Goal: Information Seeking & Learning: Understand process/instructions

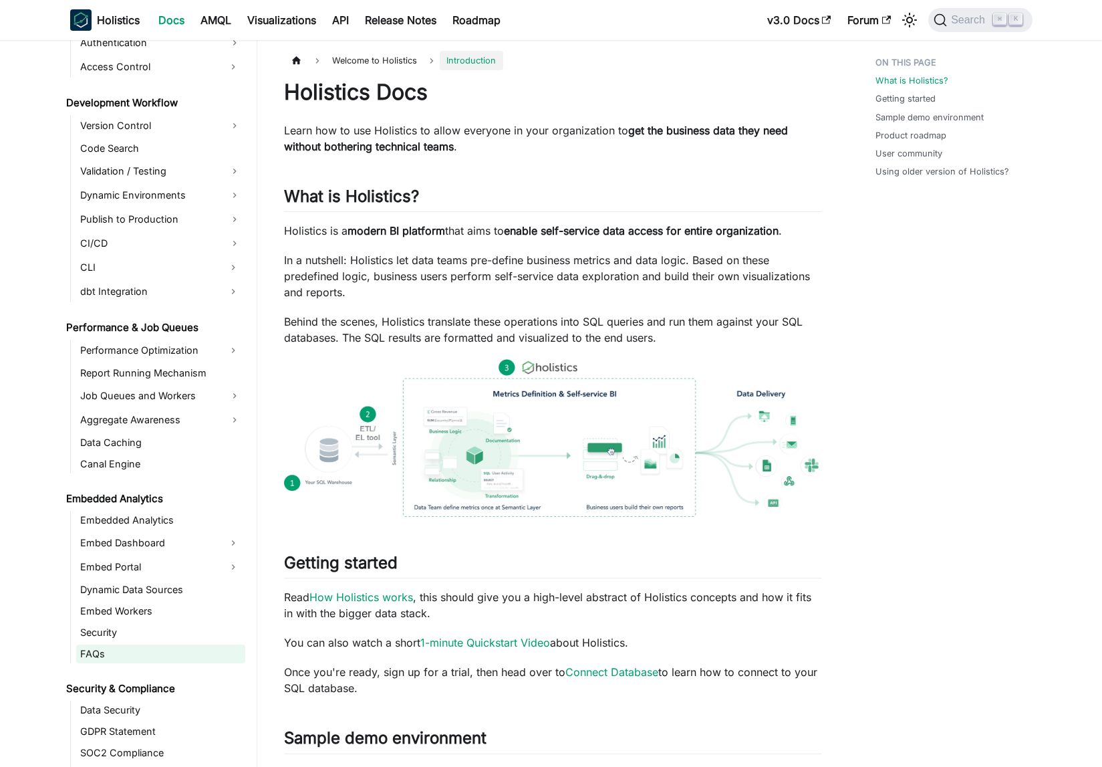
scroll to position [1059, 0]
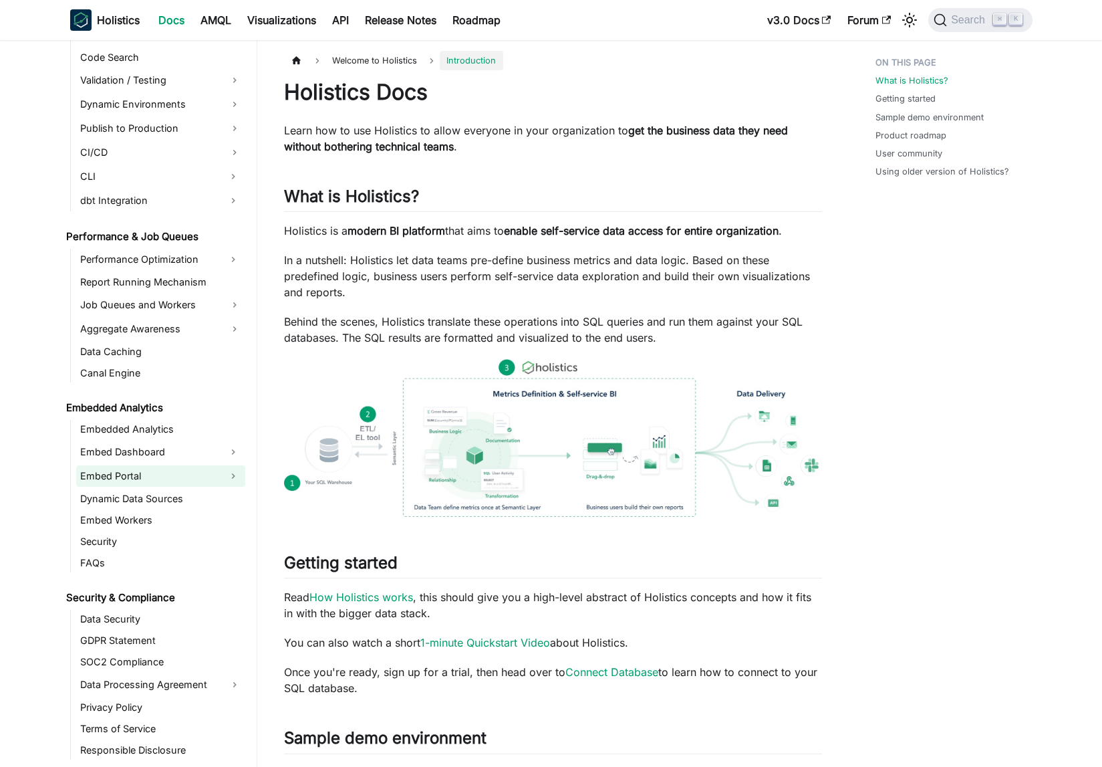
click at [170, 480] on link "Embed Portal" at bounding box center [148, 475] width 145 height 21
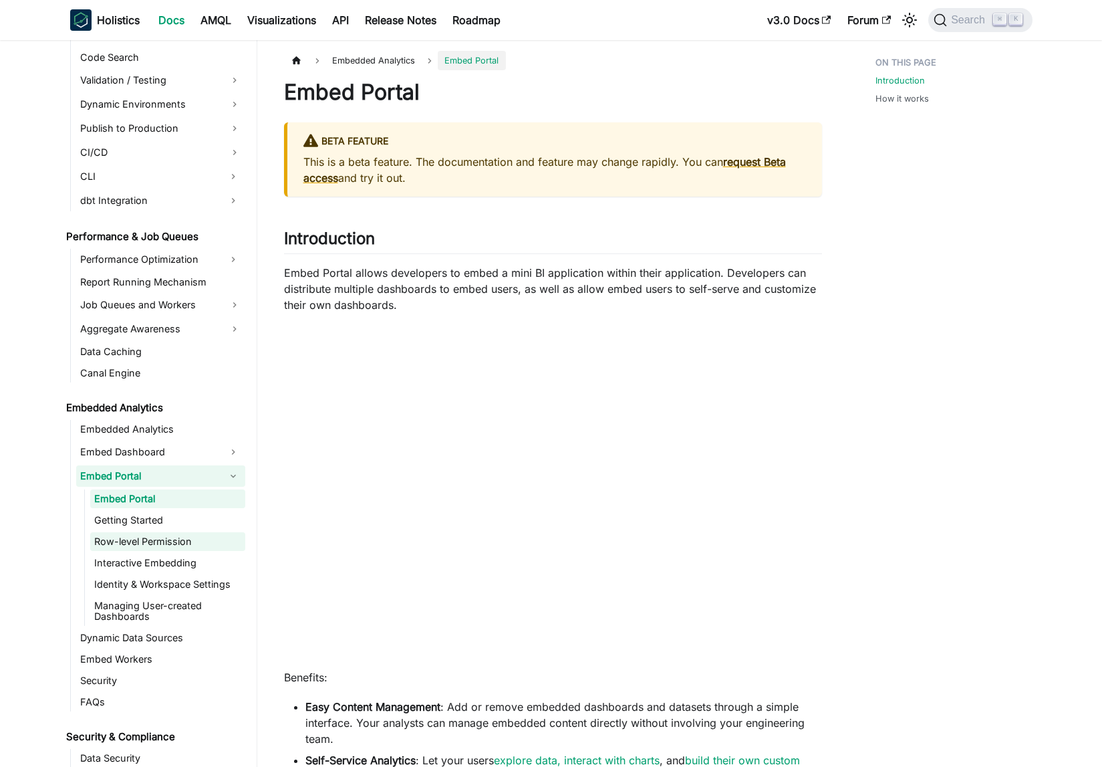
click at [173, 534] on link "Row-level Permission" at bounding box center [167, 541] width 155 height 19
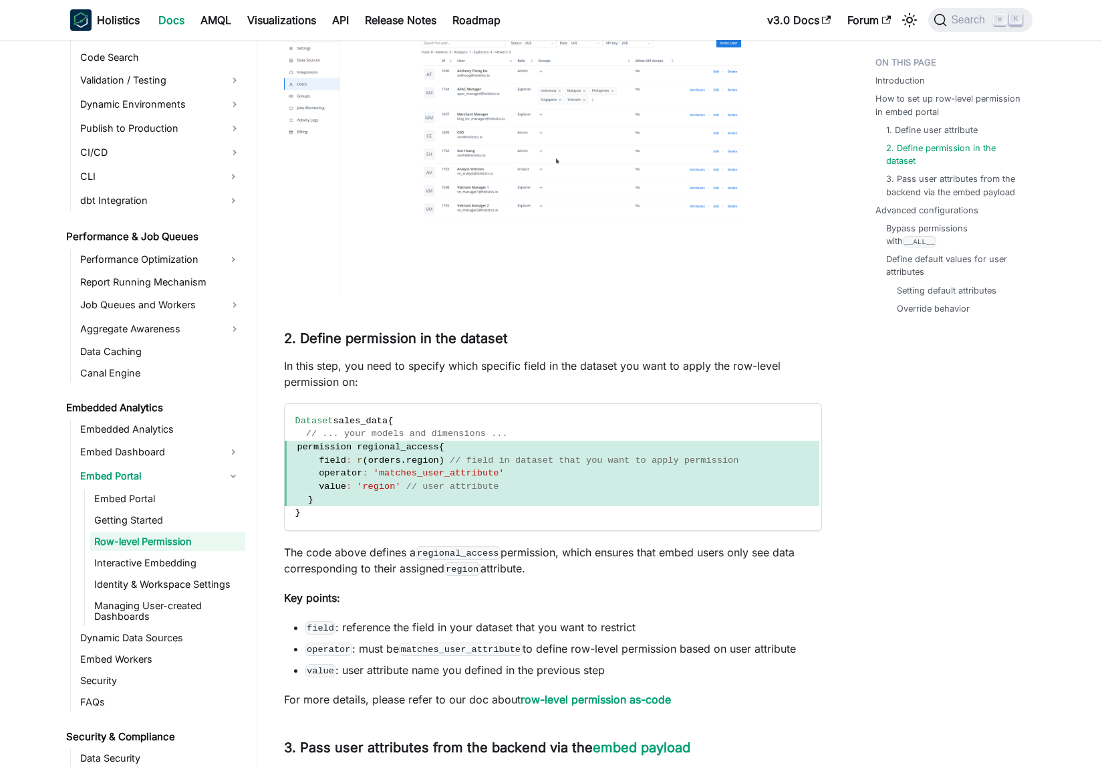
scroll to position [1584, 0]
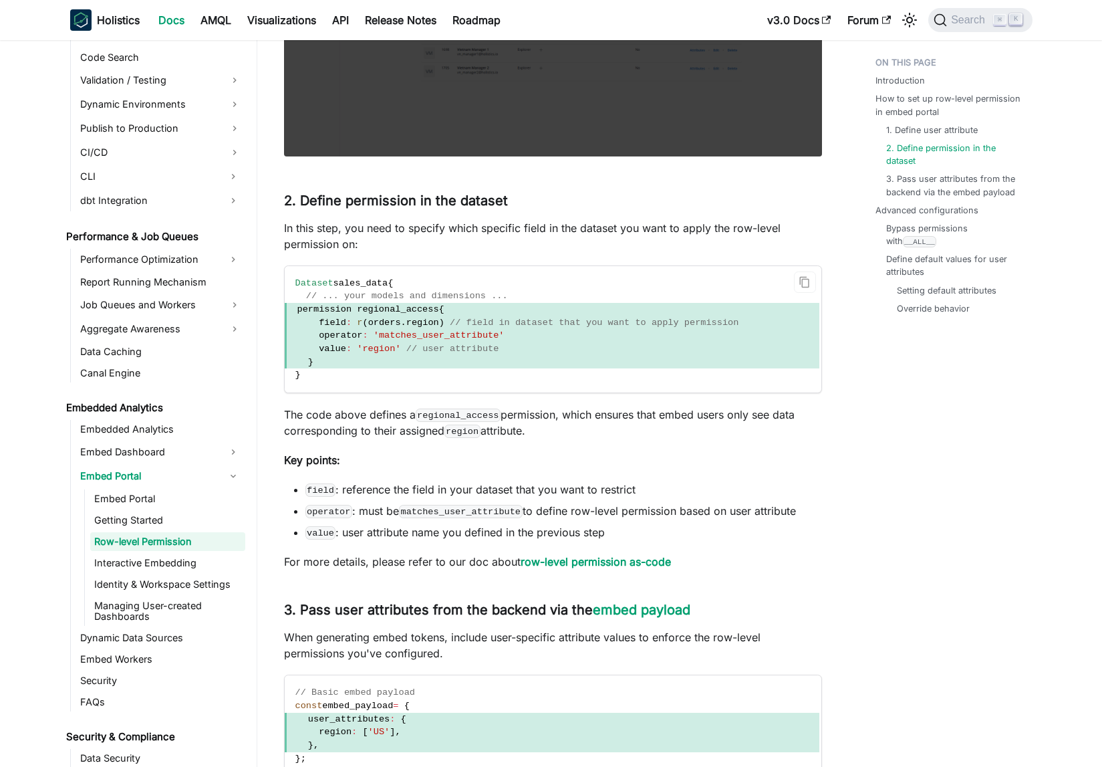
click at [420, 344] on span "// user attribute" at bounding box center [452, 349] width 93 height 10
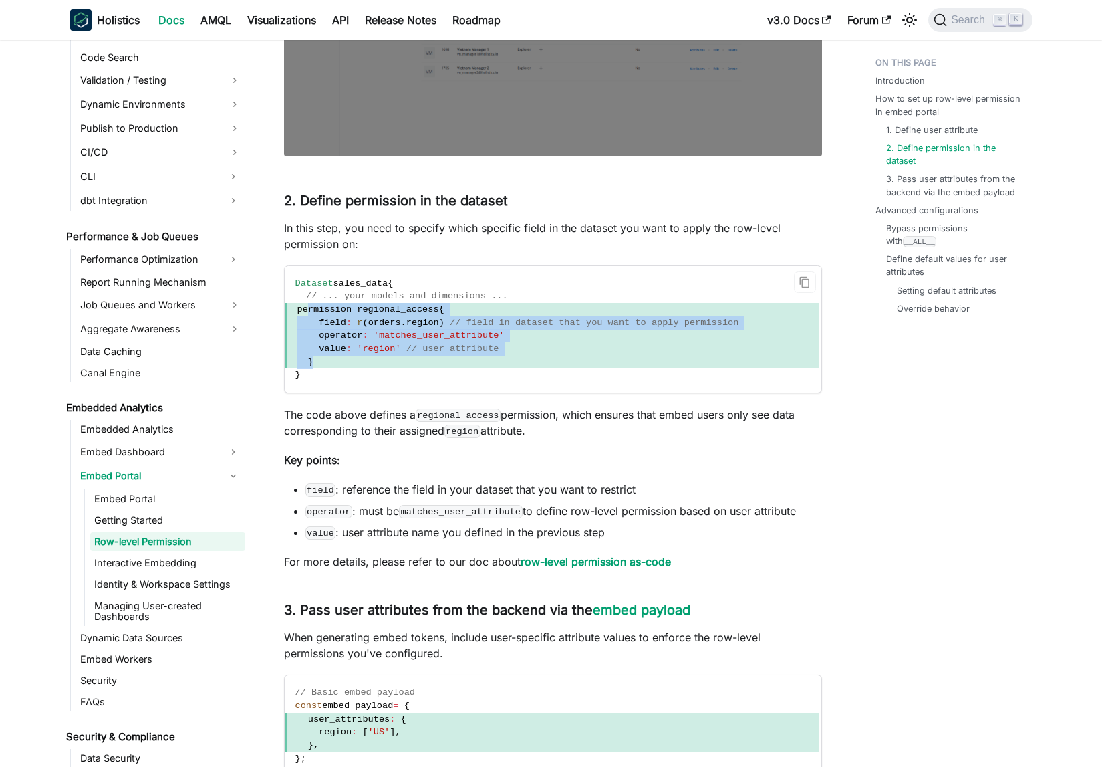
drag, startPoint x: 334, startPoint y: 360, endPoint x: 306, endPoint y: 307, distance: 59.2
click at [306, 307] on code "Dataset sales_data { // ... your models and dimensions ... permission regional_…" at bounding box center [552, 329] width 535 height 127
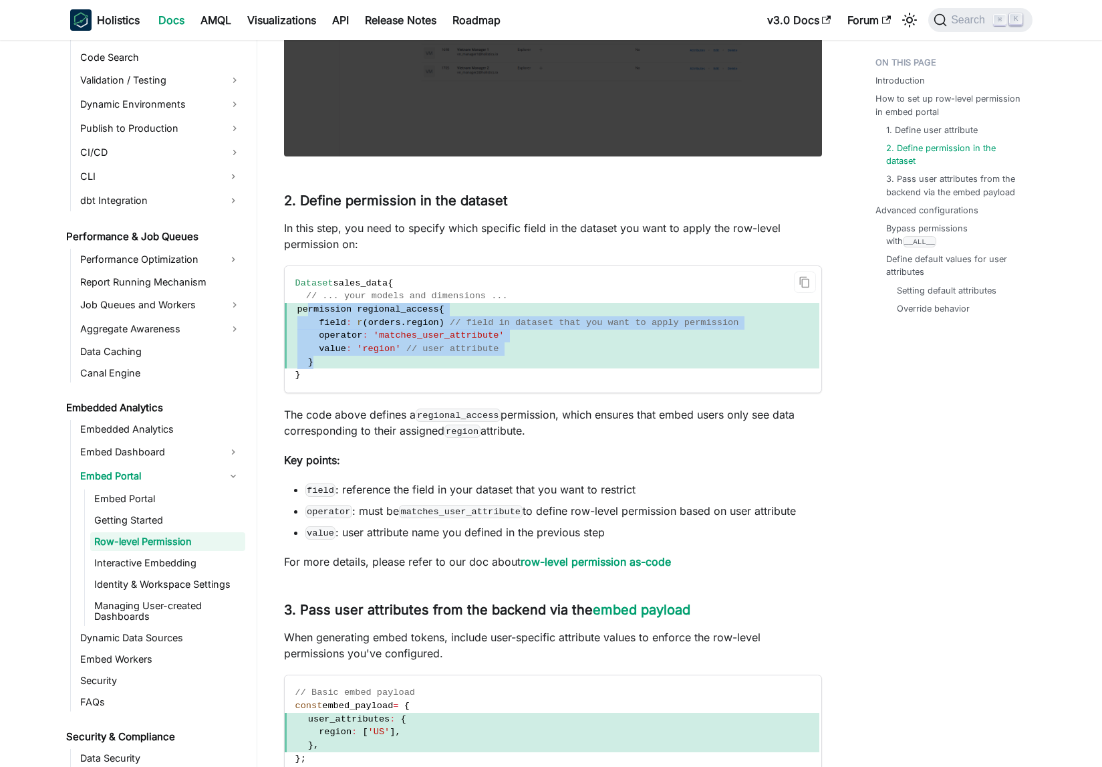
copy code "permission regional_access { field : r ( orders . region ) // field in dataset …"
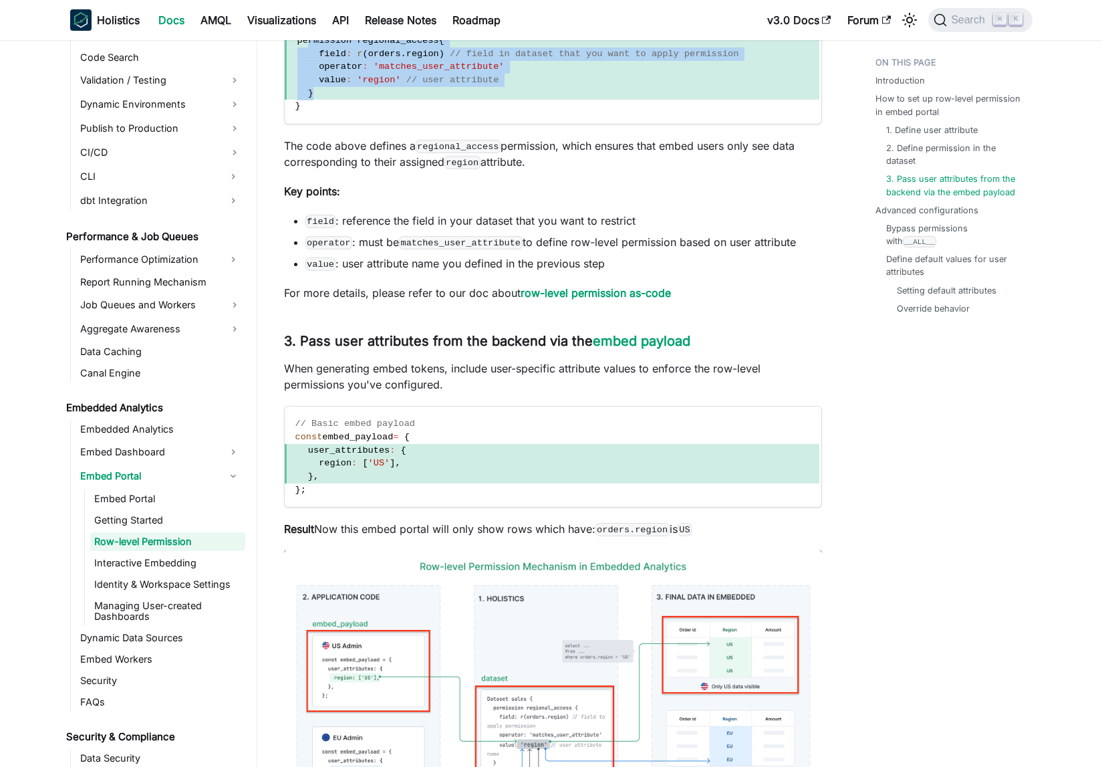
scroll to position [1931, 0]
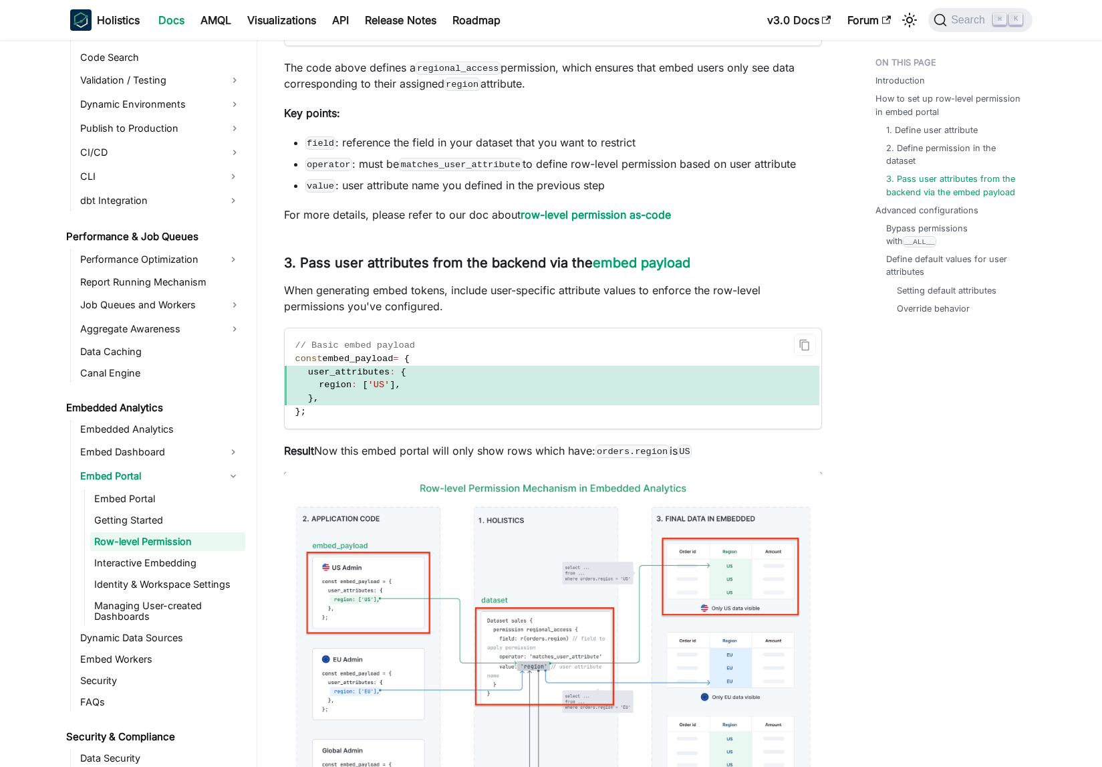
click at [362, 386] on span "[" at bounding box center [364, 385] width 5 height 10
click at [331, 400] on span "} ," at bounding box center [552, 398] width 535 height 13
drag, startPoint x: 331, startPoint y: 400, endPoint x: 337, endPoint y: 356, distance: 43.9
click at [337, 356] on code "// Basic embed payload const embed_payload = { user_attributes : { region : [ '…" at bounding box center [552, 378] width 535 height 100
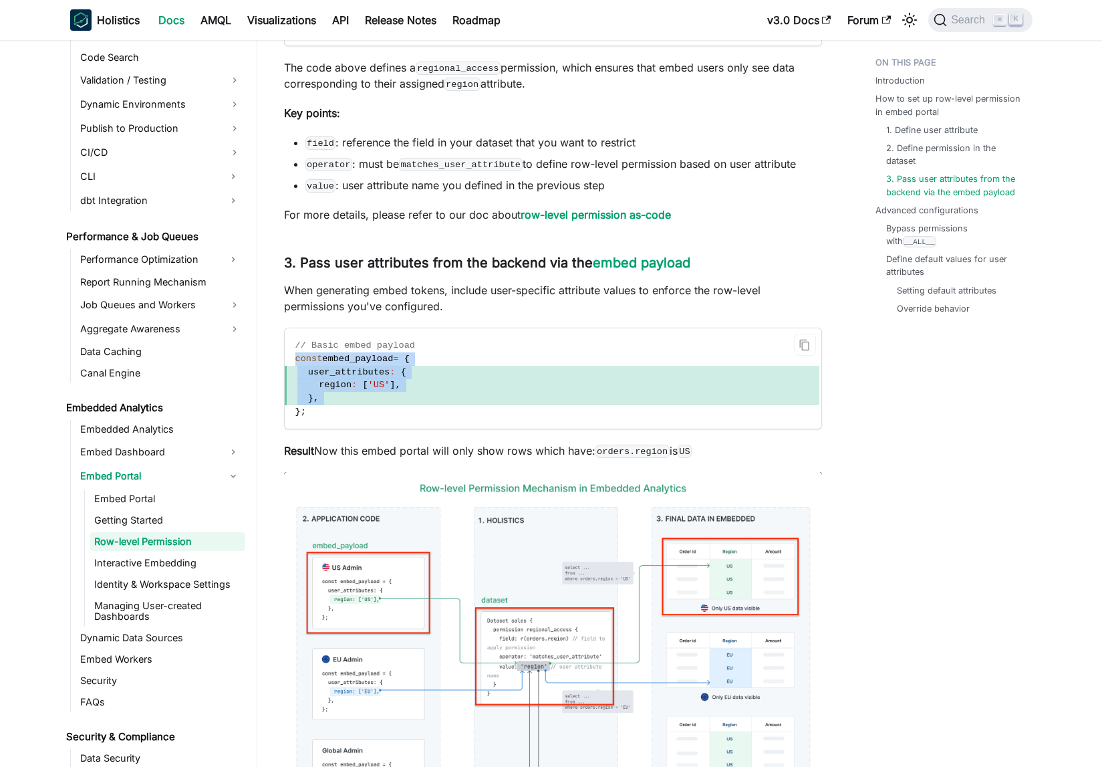
copy code "const embed_payload = { user_attributes : { region : [ 'US' ] , } ,"
click at [404, 361] on span at bounding box center [401, 359] width 5 height 10
click at [398, 354] on span "=" at bounding box center [395, 359] width 5 height 10
drag, startPoint x: 408, startPoint y: 354, endPoint x: 406, endPoint y: 410, distance: 56.9
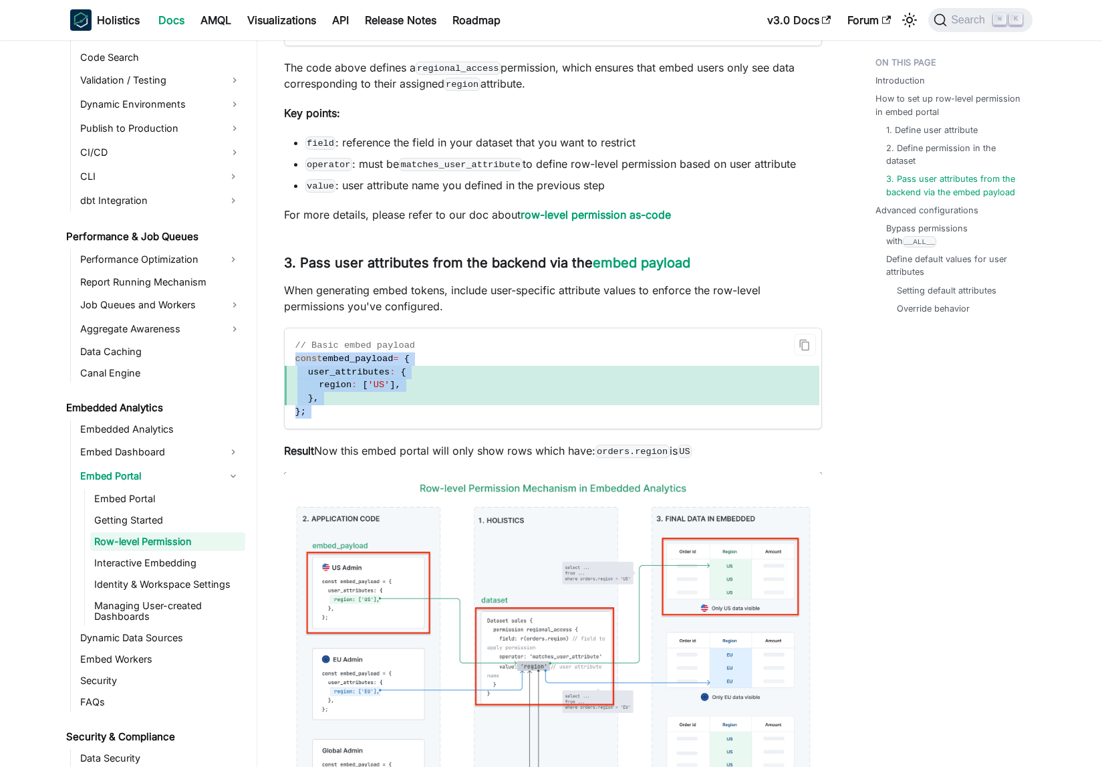
click at [406, 410] on code "// Basic embed payload const embed_payload = { user_attributes : { region : [ '…" at bounding box center [552, 378] width 535 height 100
copy div "// Basic embed payload"
